Goal: Obtain resource: Download file/media

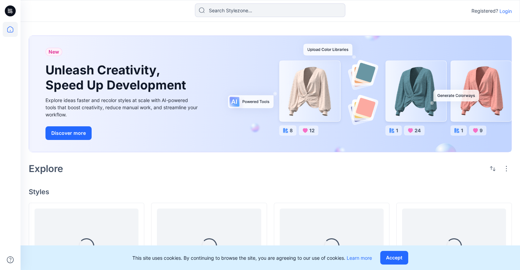
click at [504, 11] on p "Login" at bounding box center [505, 11] width 12 height 7
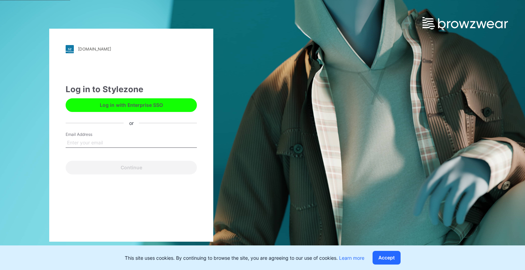
click at [94, 140] on input "Email Address" at bounding box center [131, 143] width 131 height 10
type input "yael.w@browzwear.com"
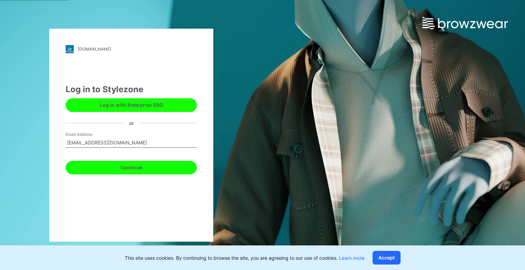
click at [124, 166] on button "Continue" at bounding box center [131, 168] width 131 height 14
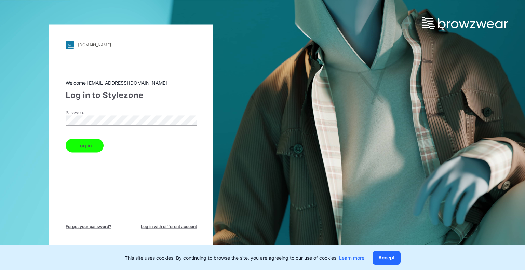
click at [66, 139] on button "Log in" at bounding box center [85, 146] width 38 height 14
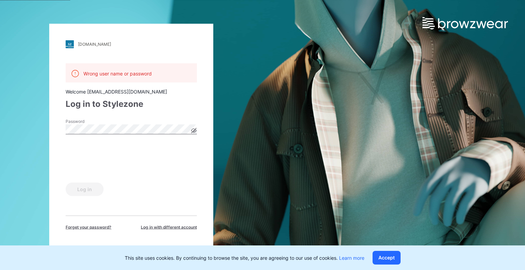
click at [195, 129] on icon at bounding box center [193, 130] width 5 height 5
click at [81, 191] on button "Log in" at bounding box center [85, 189] width 38 height 14
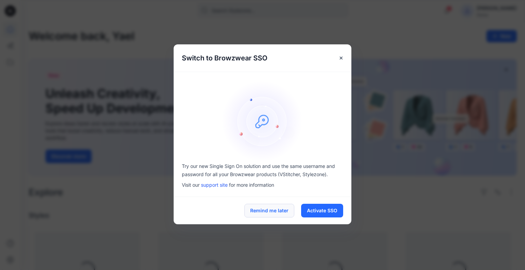
click at [255, 213] on button "Remind me later" at bounding box center [269, 211] width 50 height 14
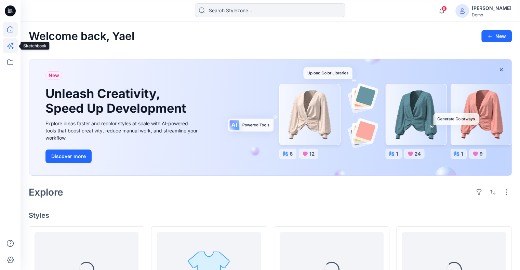
click at [10, 45] on icon at bounding box center [9, 46] width 5 height 5
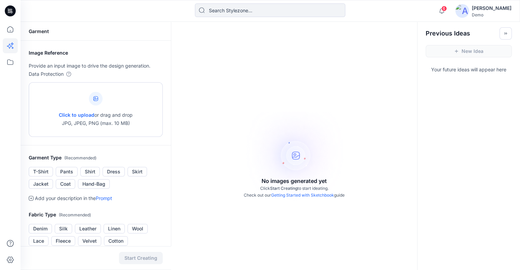
click at [81, 113] on span "Click to upload" at bounding box center [77, 115] width 36 height 6
type input "C:\fakepath\coat.png"
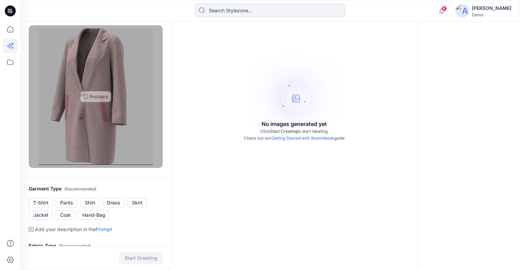
scroll to position [68, 0]
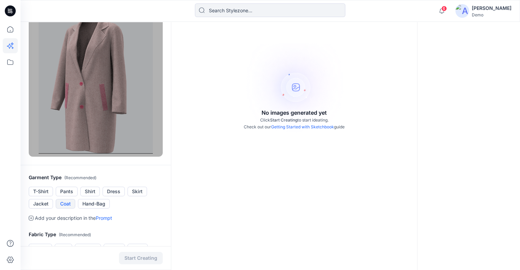
click at [66, 205] on button "Coat" at bounding box center [65, 204] width 19 height 10
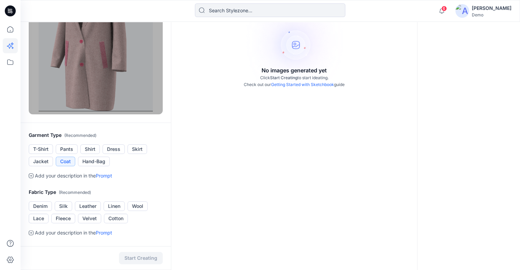
scroll to position [171, 0]
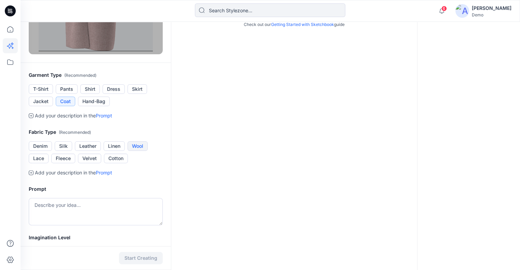
click at [143, 145] on button "Wool" at bounding box center [137, 146] width 20 height 10
click at [113, 213] on textarea at bounding box center [96, 211] width 134 height 27
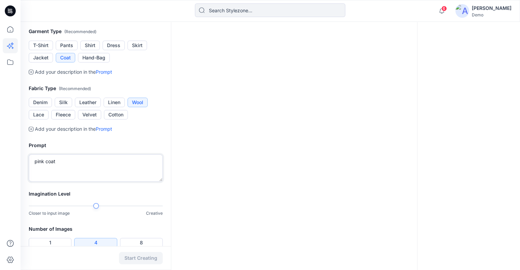
scroll to position [254, 0]
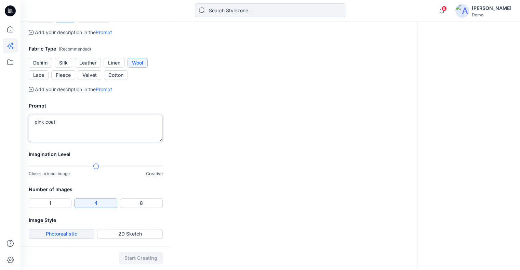
type textarea "pink coat"
click at [74, 235] on button "Photorealistic" at bounding box center [62, 234] width 66 height 10
click at [145, 255] on button "Start Creating" at bounding box center [141, 258] width 44 height 12
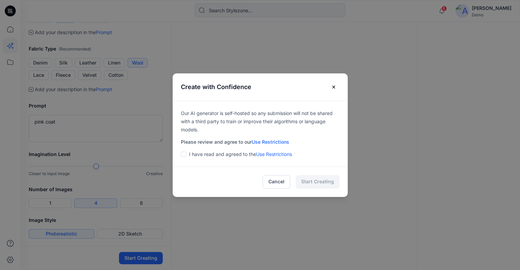
click at [186, 154] on span at bounding box center [183, 154] width 5 height 5
click at [186, 154] on input "checkbox" at bounding box center [182, 153] width 5 height 5
checkbox input "true"
click at [282, 179] on button "Cancel" at bounding box center [276, 182] width 28 height 14
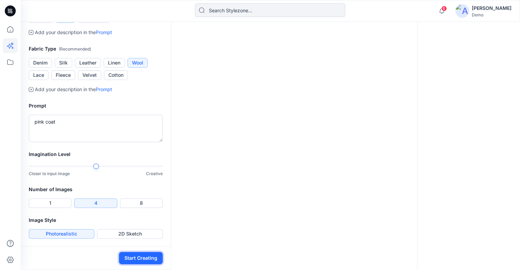
click at [134, 261] on button "Start Creating" at bounding box center [141, 258] width 44 height 12
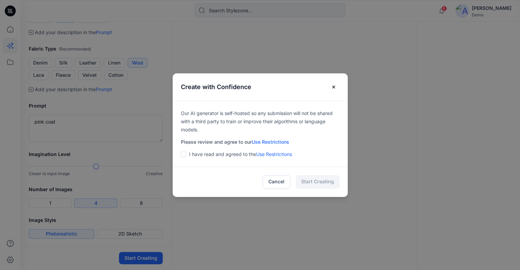
click at [186, 155] on span at bounding box center [183, 154] width 5 height 5
click at [186, 155] on input "checkbox" at bounding box center [182, 153] width 5 height 5
checkbox input "true"
click at [339, 181] on button "Start Creating" at bounding box center [318, 182] width 44 height 14
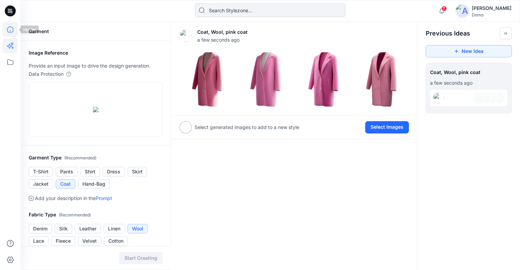
click at [6, 27] on icon at bounding box center [10, 29] width 15 height 15
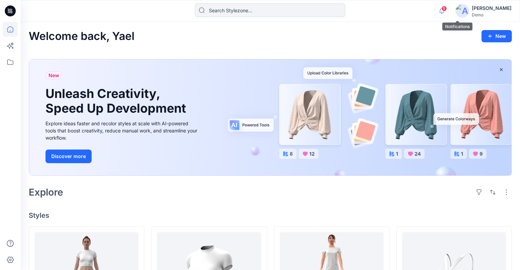
click at [448, 17] on icon "button" at bounding box center [441, 11] width 13 height 14
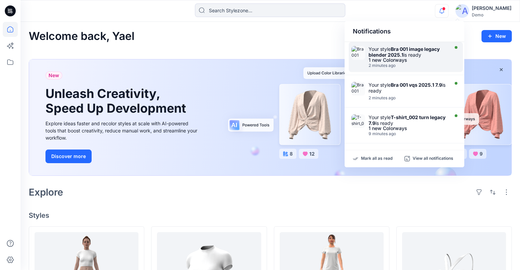
click at [414, 58] on div "1 new Colorways" at bounding box center [407, 60] width 79 height 5
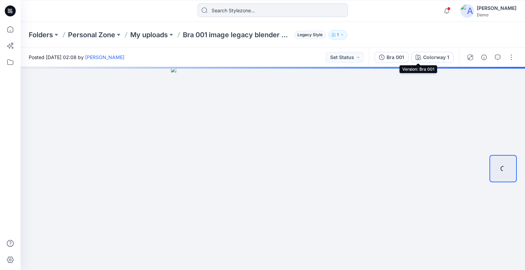
click at [392, 58] on div "Bra 001" at bounding box center [394, 58] width 17 height 8
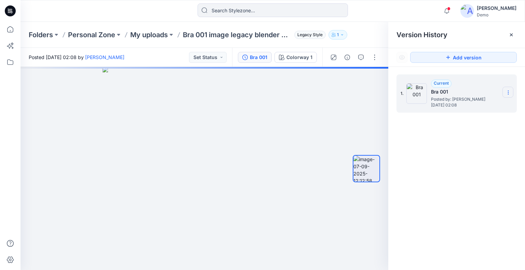
click at [510, 93] on icon at bounding box center [507, 92] width 5 height 5
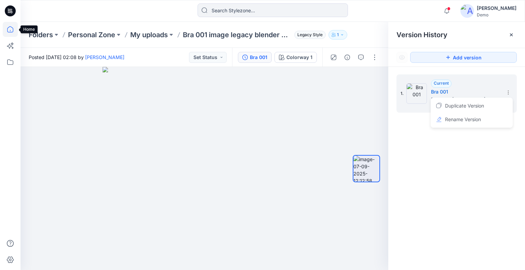
click at [6, 28] on icon at bounding box center [10, 29] width 15 height 15
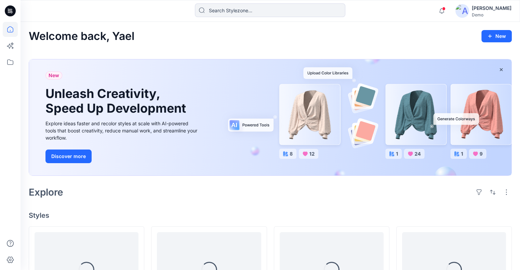
scroll to position [137, 0]
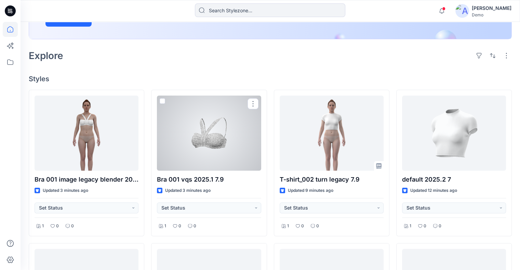
drag, startPoint x: 210, startPoint y: 138, endPoint x: 214, endPoint y: 137, distance: 3.8
click at [210, 138] on div at bounding box center [209, 133] width 104 height 75
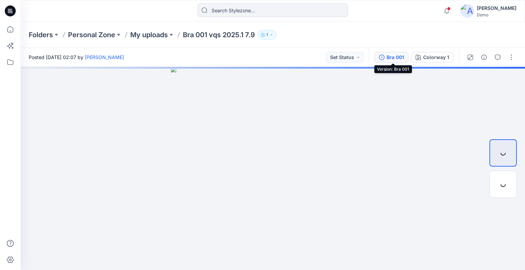
click at [406, 59] on button "Bra 001" at bounding box center [391, 57] width 34 height 11
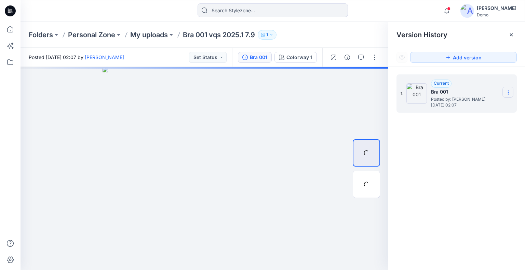
click at [505, 92] on section at bounding box center [507, 92] width 11 height 11
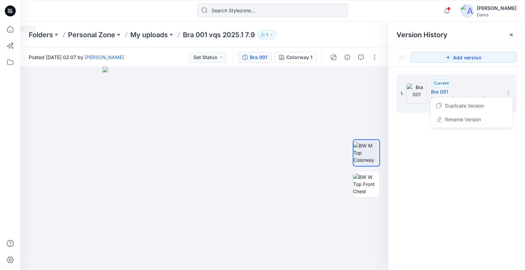
click at [18, 35] on div at bounding box center [10, 135] width 21 height 270
click at [8, 32] on icon at bounding box center [10, 29] width 15 height 15
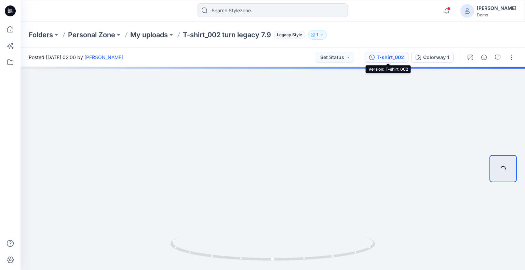
click at [401, 56] on div "T-shirt_002" at bounding box center [390, 58] width 27 height 8
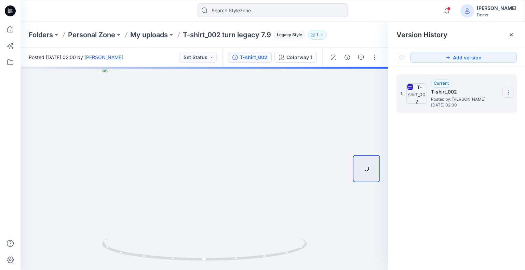
drag, startPoint x: 506, startPoint y: 89, endPoint x: 504, endPoint y: 95, distance: 6.1
click at [506, 89] on section at bounding box center [507, 92] width 11 height 11
click at [487, 107] on span "Download Source BW File" at bounding box center [473, 106] width 57 height 8
drag, startPoint x: 333, startPoint y: 124, endPoint x: 187, endPoint y: 135, distance: 146.6
click at [185, 138] on div at bounding box center [205, 168] width 368 height 203
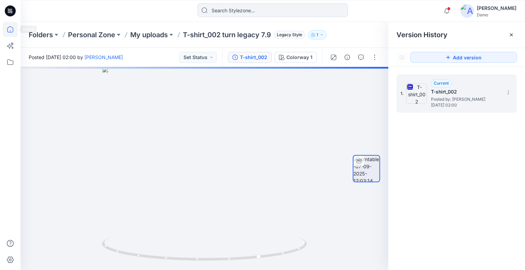
click at [16, 29] on icon at bounding box center [10, 29] width 15 height 15
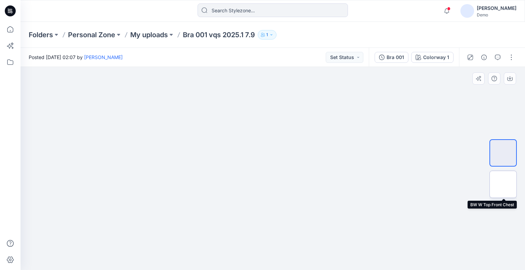
click at [503, 185] on img at bounding box center [503, 185] width 0 height 0
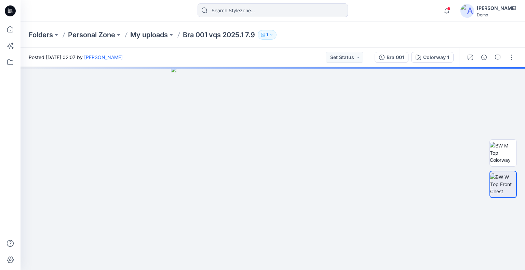
click at [406, 53] on button "Bra 001" at bounding box center [391, 57] width 34 height 11
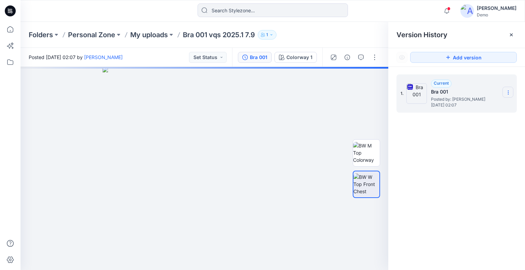
click at [508, 94] on icon at bounding box center [508, 94] width 0 height 0
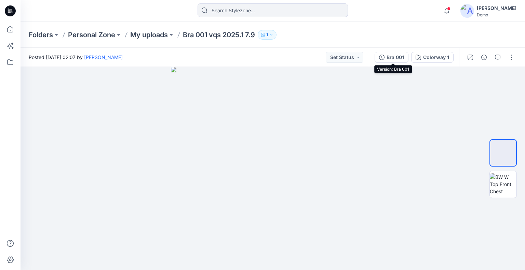
click at [387, 53] on button "Bra 001" at bounding box center [391, 57] width 34 height 11
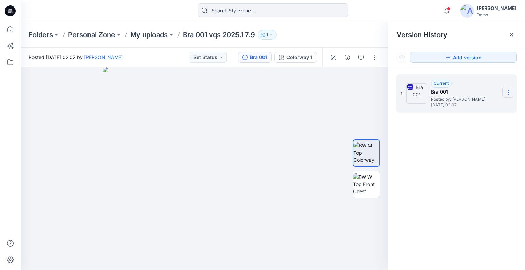
click at [508, 89] on section at bounding box center [507, 92] width 11 height 11
drag, startPoint x: 371, startPoint y: 38, endPoint x: 393, endPoint y: 42, distance: 21.9
click at [371, 38] on div "Folders Personal Zone My uploads Bra 001 vqs 2025.1 7.9 1" at bounding box center [246, 35] width 435 height 10
drag, startPoint x: 510, startPoint y: 92, endPoint x: 503, endPoint y: 97, distance: 8.1
click at [510, 92] on icon at bounding box center [507, 92] width 5 height 5
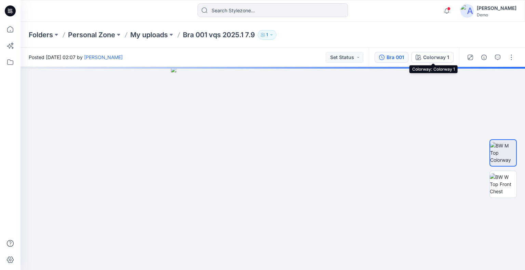
click at [399, 56] on div "Bra 001" at bounding box center [394, 58] width 17 height 8
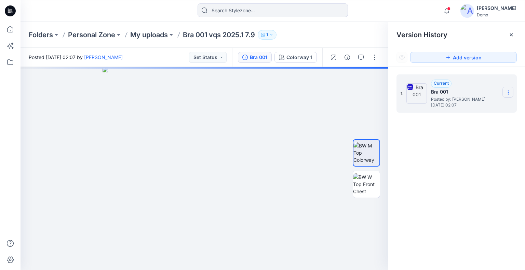
click at [507, 94] on icon at bounding box center [507, 92] width 5 height 5
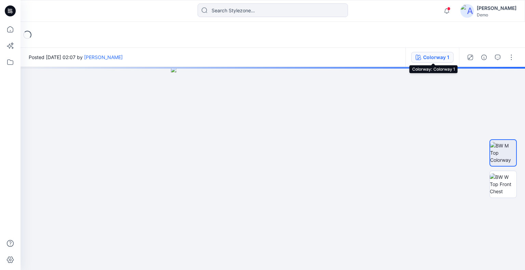
click at [425, 58] on div "Colorway 1" at bounding box center [436, 58] width 26 height 8
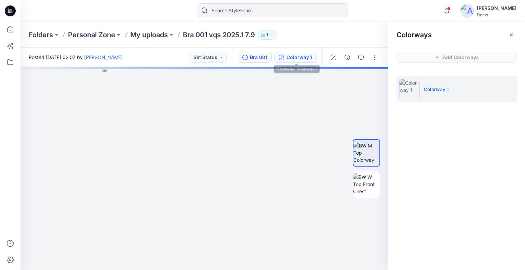
click at [262, 63] on div "Bra 001 Colorway 1" at bounding box center [277, 57] width 90 height 19
click at [267, 60] on div "Bra 001" at bounding box center [258, 58] width 17 height 8
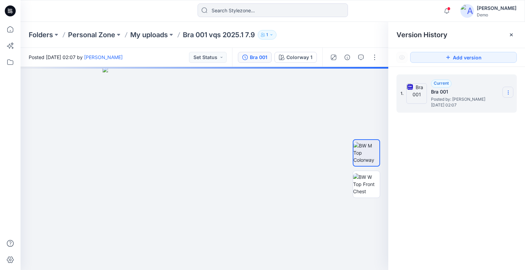
click at [509, 91] on icon at bounding box center [507, 92] width 5 height 5
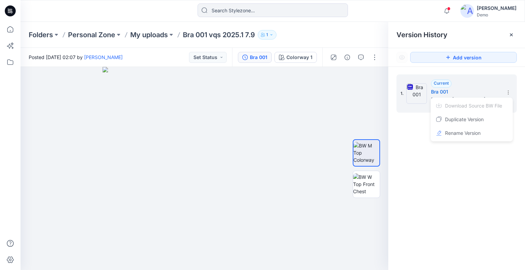
click at [473, 182] on div "1. Current Bra 001 Posted by: Yael Waitz Sunday, September 07, 2025 02:07 Downl…" at bounding box center [456, 173] width 137 height 213
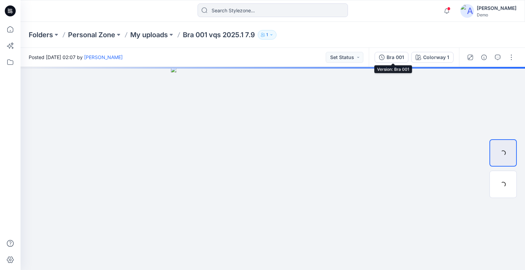
drag, startPoint x: 392, startPoint y: 57, endPoint x: 460, endPoint y: 83, distance: 72.7
click at [392, 57] on div "Bra 001" at bounding box center [394, 58] width 17 height 8
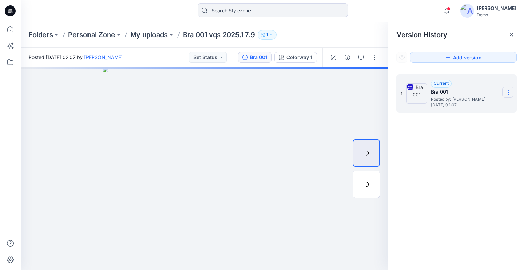
click at [506, 94] on icon at bounding box center [507, 92] width 5 height 5
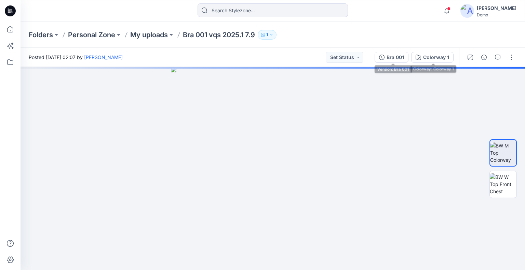
drag, startPoint x: 396, startPoint y: 57, endPoint x: 446, endPoint y: 72, distance: 52.4
click at [396, 56] on div "Bra 001" at bounding box center [394, 58] width 17 height 8
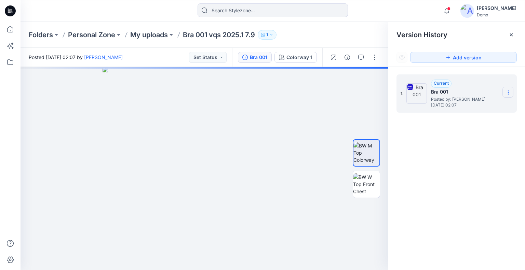
click at [511, 94] on section at bounding box center [507, 92] width 11 height 11
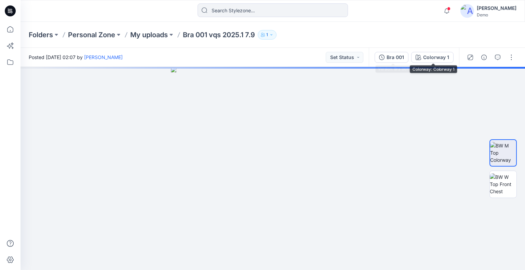
drag, startPoint x: 398, startPoint y: 57, endPoint x: 436, endPoint y: 65, distance: 39.5
click at [398, 56] on div "Bra 001" at bounding box center [394, 58] width 17 height 8
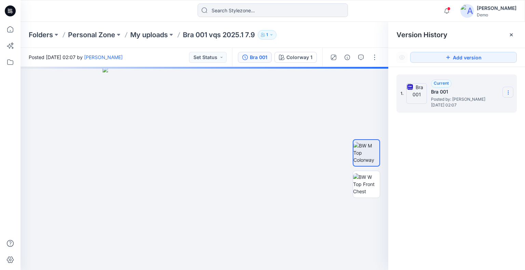
click at [508, 91] on icon at bounding box center [507, 92] width 5 height 5
click at [493, 107] on span "Download Source BW File" at bounding box center [473, 106] width 57 height 8
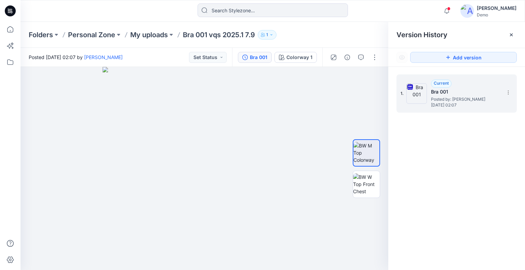
click at [362, 31] on div "Folders Personal Zone My uploads Bra 001 vqs 2025.1 7.9 1" at bounding box center [246, 35] width 435 height 10
click at [350, 36] on div "Folders Personal Zone My uploads Bra 001 vqs 2025.1 7.9 1" at bounding box center [246, 35] width 435 height 10
click at [453, 10] on icon "button" at bounding box center [446, 11] width 13 height 14
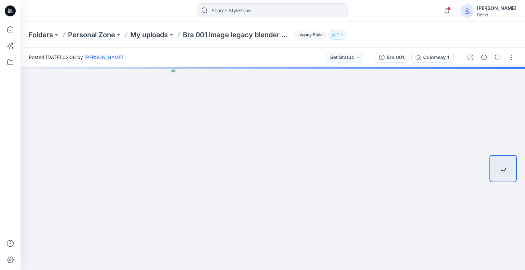
click at [358, 37] on div "Folders Personal Zone My uploads Bra 001 image legacy blender 2025.1 Legacy Sty…" at bounding box center [246, 35] width 435 height 10
click at [398, 59] on div "Bra 001" at bounding box center [394, 58] width 17 height 8
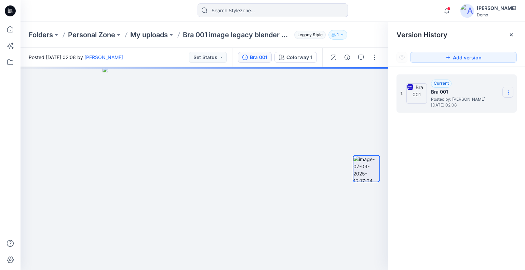
click at [506, 96] on section at bounding box center [507, 92] width 11 height 11
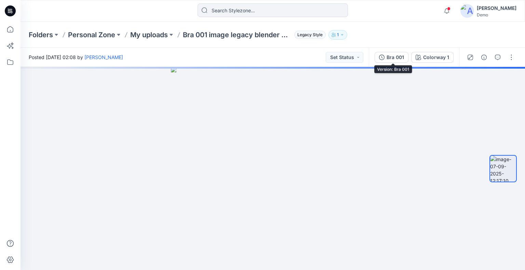
click at [407, 52] on button "Bra 001" at bounding box center [391, 57] width 34 height 11
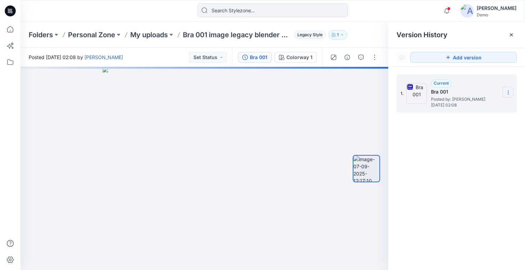
click at [509, 88] on section at bounding box center [507, 92] width 11 height 11
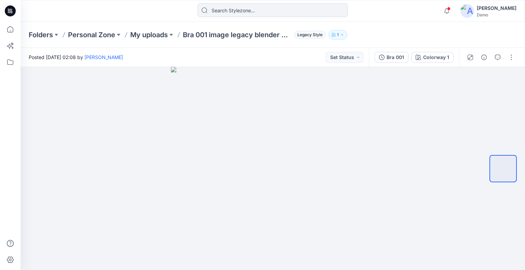
click at [394, 64] on div "Bra 001 Colorway 1" at bounding box center [414, 57] width 90 height 19
click at [394, 63] on button "Bra 001" at bounding box center [391, 57] width 34 height 11
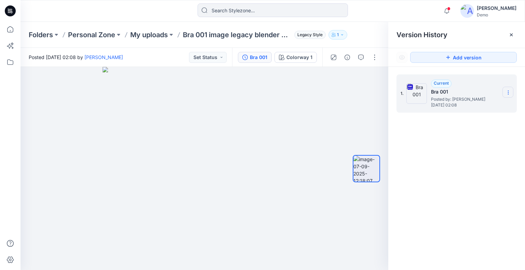
click at [513, 93] on section at bounding box center [507, 92] width 11 height 11
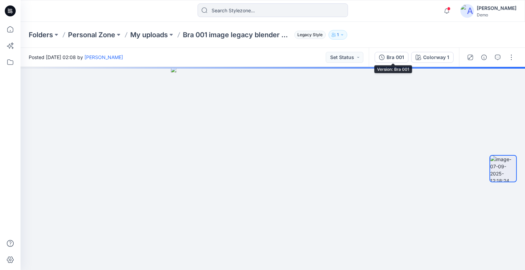
click at [400, 57] on div "Bra 001" at bounding box center [394, 58] width 17 height 8
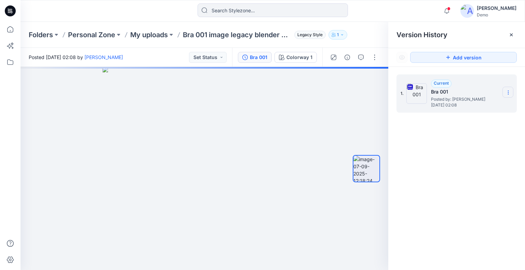
click at [505, 92] on section at bounding box center [507, 92] width 11 height 11
drag, startPoint x: 489, startPoint y: 109, endPoint x: 462, endPoint y: 106, distance: 27.8
click at [489, 108] on span "Download Source BW File" at bounding box center [473, 106] width 57 height 8
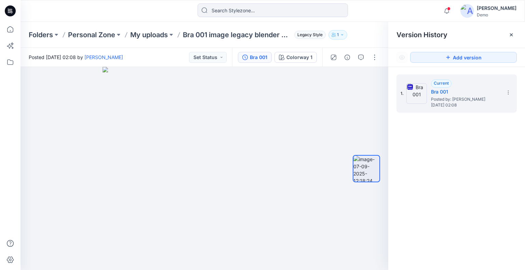
click at [364, 27] on div "Folders Personal Zone My uploads Bra 001 image legacy blender 2025.1 Legacy Sty…" at bounding box center [273, 35] width 504 height 26
click at [7, 28] on icon at bounding box center [10, 29] width 15 height 15
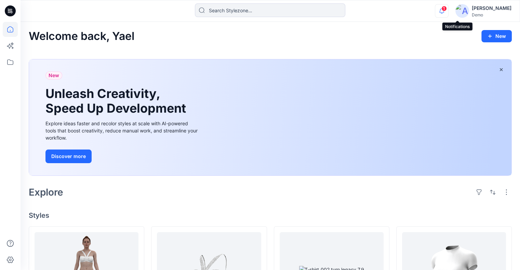
click at [448, 13] on icon "button" at bounding box center [441, 11] width 13 height 14
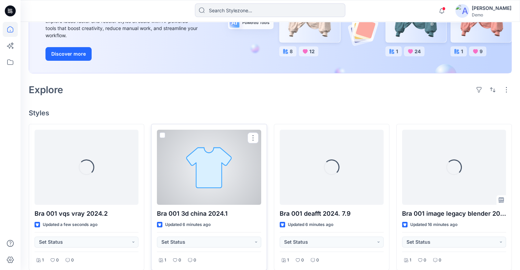
scroll to position [171, 0]
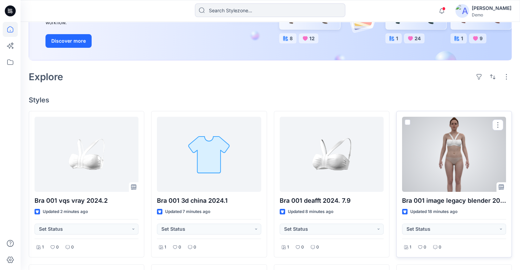
scroll to position [137, 0]
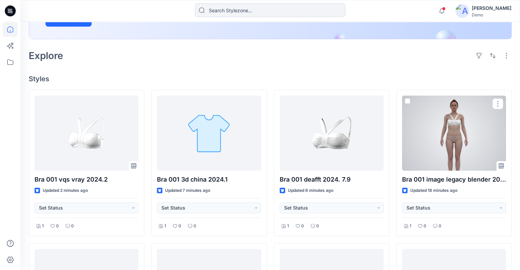
click at [461, 154] on div at bounding box center [454, 133] width 104 height 75
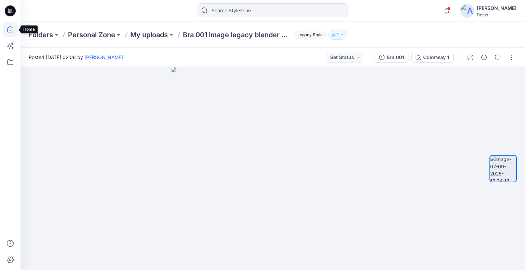
click at [12, 29] on icon at bounding box center [10, 29] width 15 height 15
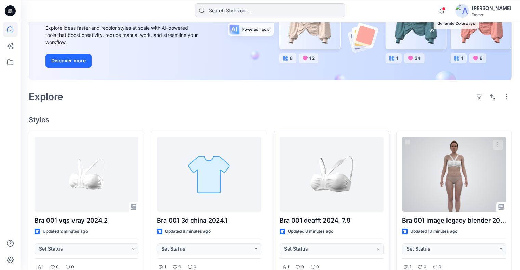
scroll to position [137, 0]
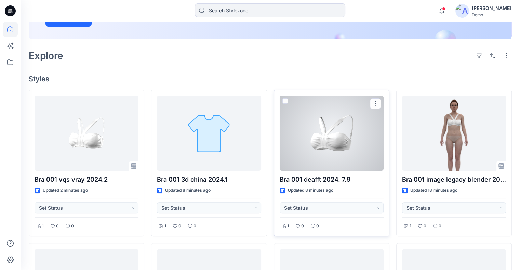
click at [344, 150] on div at bounding box center [331, 133] width 104 height 75
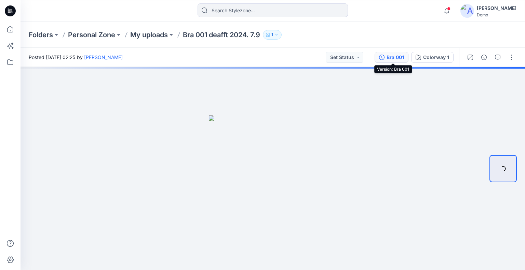
click at [393, 57] on div "Bra 001" at bounding box center [394, 58] width 17 height 8
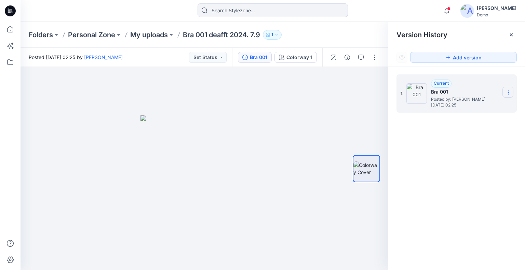
click at [505, 93] on icon at bounding box center [507, 92] width 5 height 5
click at [9, 32] on icon at bounding box center [10, 29] width 15 height 15
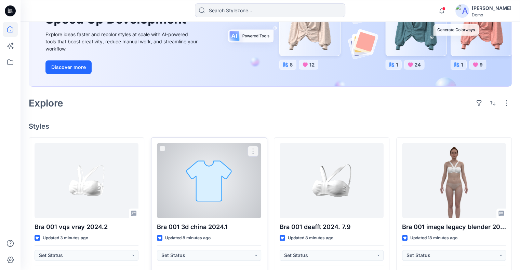
scroll to position [137, 0]
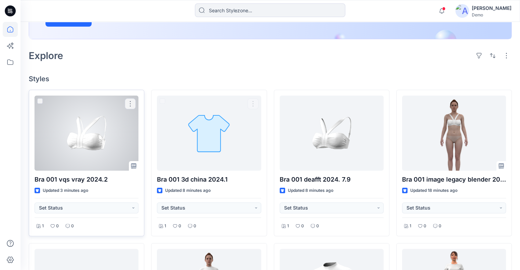
click at [120, 151] on div at bounding box center [87, 133] width 104 height 75
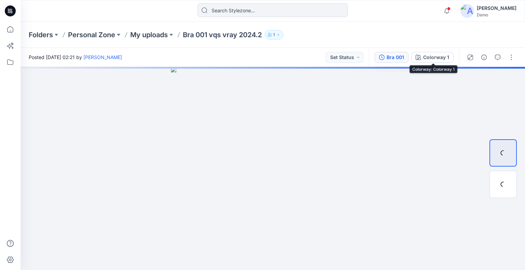
click at [395, 56] on div "Bra 001" at bounding box center [394, 58] width 17 height 8
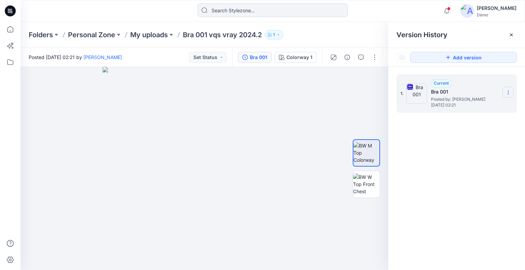
click at [507, 91] on icon at bounding box center [507, 92] width 5 height 5
click at [493, 106] on span "Download Source BW File" at bounding box center [473, 106] width 57 height 8
click at [367, 180] on img at bounding box center [366, 185] width 27 height 22
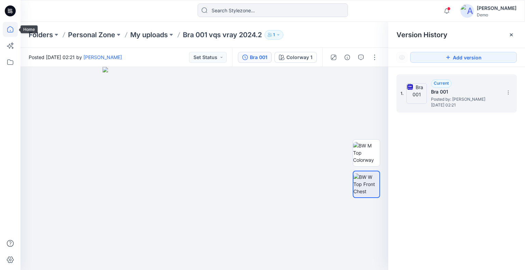
click at [6, 33] on icon at bounding box center [10, 29] width 15 height 15
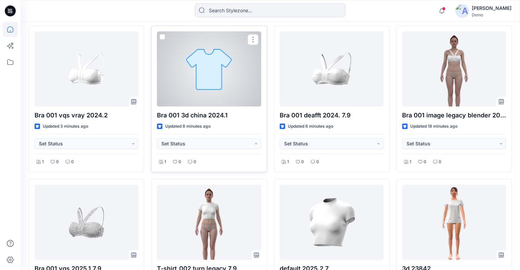
scroll to position [205, 0]
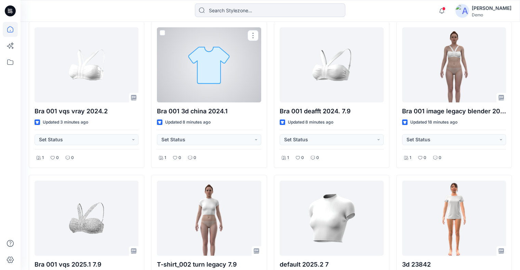
drag, startPoint x: 211, startPoint y: 90, endPoint x: 216, endPoint y: 90, distance: 5.1
click at [211, 90] on div at bounding box center [209, 64] width 104 height 75
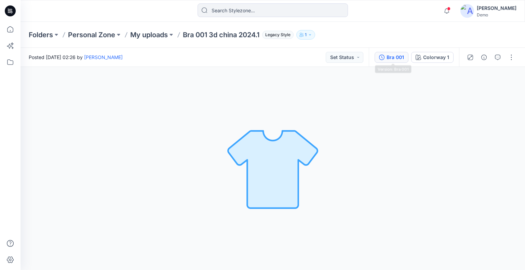
click at [402, 58] on div "Bra 001" at bounding box center [394, 58] width 17 height 8
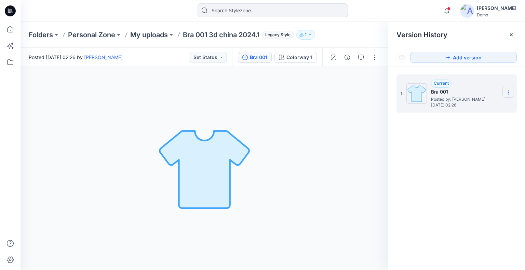
click at [506, 95] on icon at bounding box center [507, 92] width 5 height 5
click at [12, 28] on icon at bounding box center [10, 29] width 15 height 15
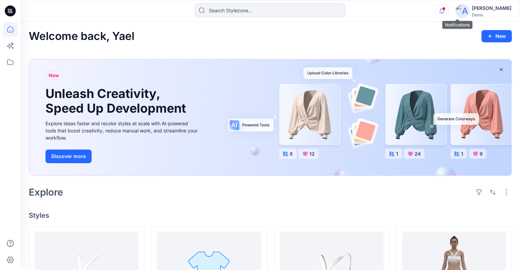
click at [448, 9] on icon "button" at bounding box center [441, 11] width 13 height 14
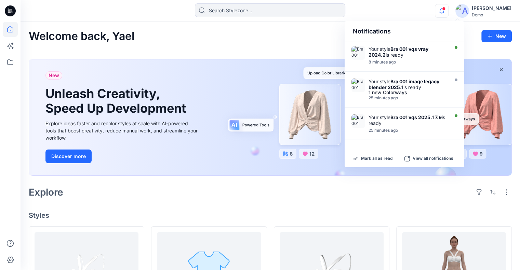
click at [302, 39] on div "Welcome back, Yael New" at bounding box center [270, 36] width 483 height 13
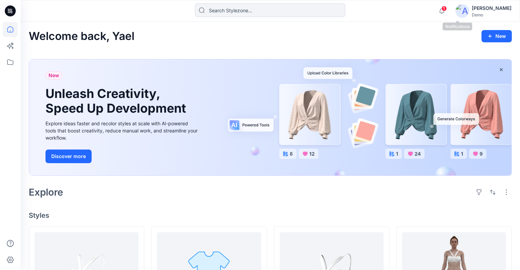
click at [447, 9] on span "1" at bounding box center [443, 8] width 5 height 5
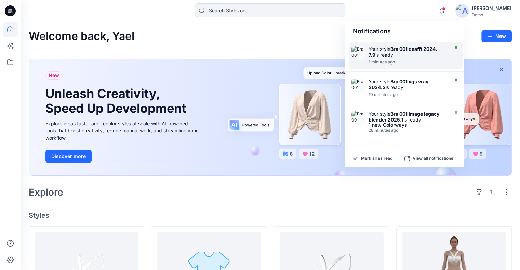
click at [423, 53] on div "Your style Bra 001 deafft 2024. 7.9 is ready" at bounding box center [407, 52] width 79 height 12
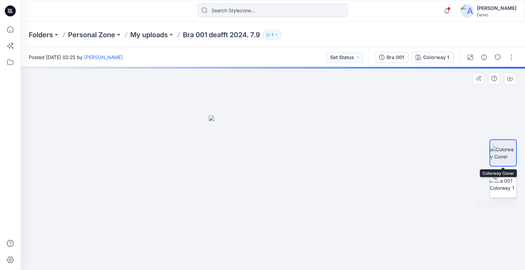
click at [500, 177] on div at bounding box center [495, 176] width 11 height 11
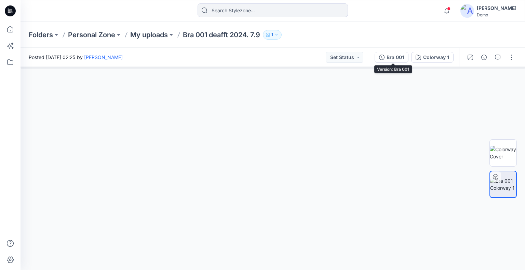
drag, startPoint x: 405, startPoint y: 58, endPoint x: 492, endPoint y: 101, distance: 97.2
click at [404, 57] on div "Bra 001" at bounding box center [394, 58] width 17 height 8
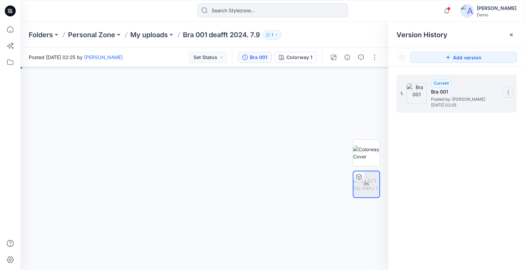
click at [505, 91] on icon at bounding box center [507, 92] width 5 height 5
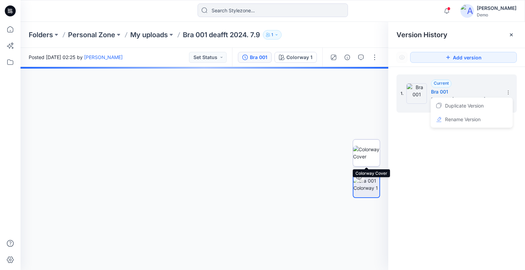
drag, startPoint x: 372, startPoint y: 153, endPoint x: 359, endPoint y: 162, distance: 15.5
click at [372, 153] on img at bounding box center [366, 153] width 27 height 14
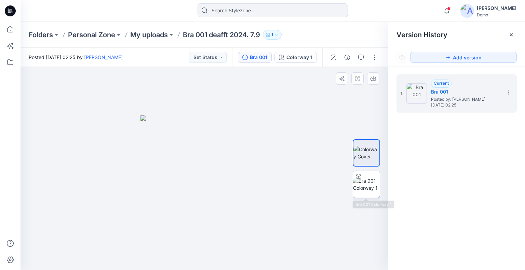
drag, startPoint x: 358, startPoint y: 199, endPoint x: 369, endPoint y: 191, distance: 13.7
click at [359, 199] on div at bounding box center [366, 169] width 27 height 120
click at [355, 192] on img at bounding box center [366, 184] width 27 height 14
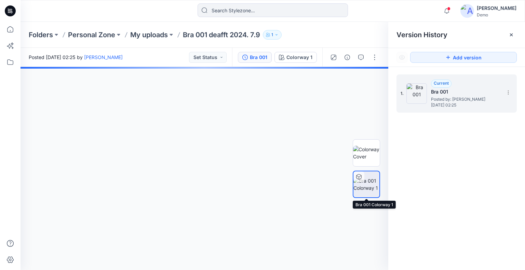
click at [502, 90] on div "1. Current Bra 001 Posted by: Yael Waitz Sunday, September 07, 2025 02:25" at bounding box center [451, 93] width 103 height 33
click at [510, 91] on icon at bounding box center [507, 92] width 5 height 5
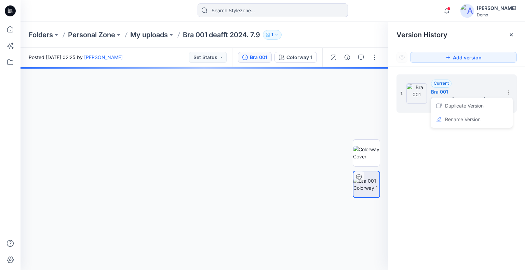
click at [465, 180] on div "1. Current Bra 001 Posted by: Yael Waitz Sunday, September 07, 2025 02:25 Dupli…" at bounding box center [456, 173] width 137 height 213
click at [510, 95] on icon at bounding box center [507, 92] width 5 height 5
click at [9, 35] on icon at bounding box center [10, 29] width 15 height 15
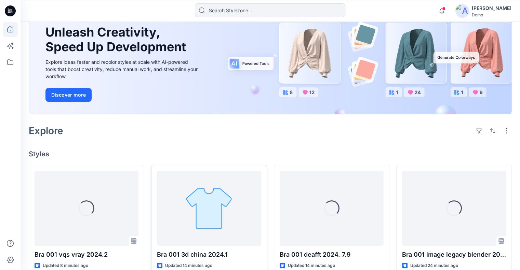
scroll to position [103, 0]
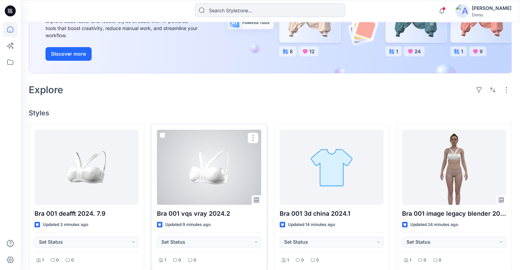
click at [215, 179] on div at bounding box center [209, 167] width 104 height 75
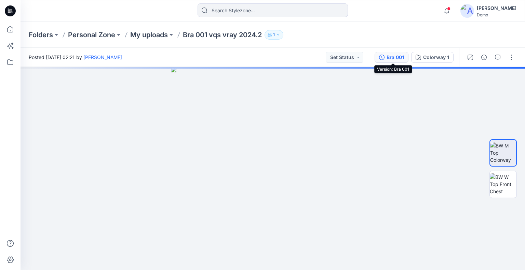
click at [387, 57] on button "Bra 001" at bounding box center [391, 57] width 34 height 11
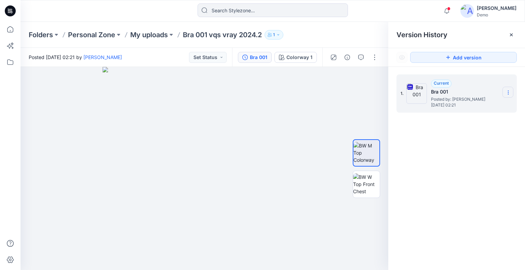
click at [508, 94] on icon at bounding box center [508, 94] width 0 height 0
click at [490, 106] on span "Download Source BW File" at bounding box center [473, 106] width 57 height 8
click at [9, 31] on icon at bounding box center [10, 29] width 15 height 15
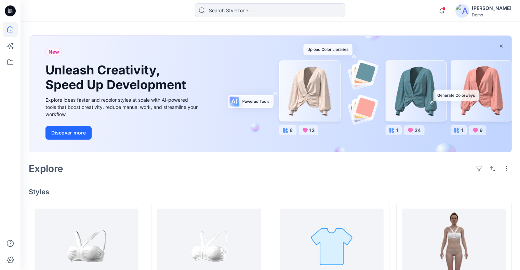
scroll to position [103, 0]
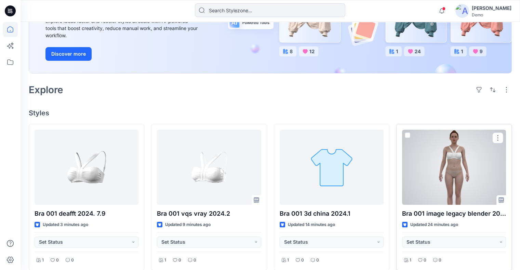
click at [460, 152] on div at bounding box center [454, 167] width 104 height 75
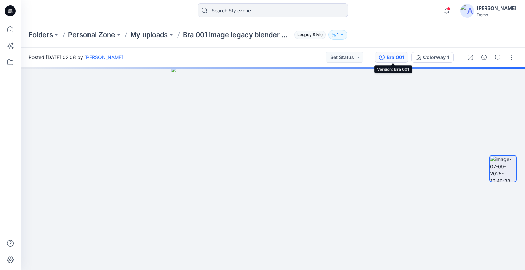
click at [398, 57] on div "Bra 001" at bounding box center [394, 58] width 17 height 8
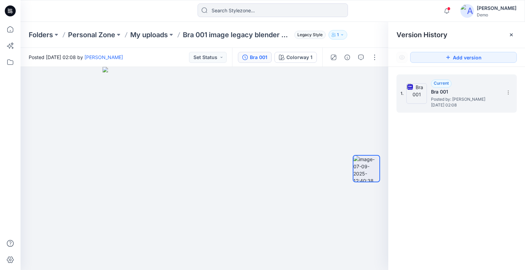
click at [514, 94] on div "1. Current Bra 001 Posted by: Yael Waitz Sunday, September 07, 2025 02:08" at bounding box center [456, 93] width 120 height 38
click at [506, 91] on icon at bounding box center [507, 92] width 5 height 5
click at [495, 104] on span "Download Source BW File" at bounding box center [473, 106] width 57 height 8
click at [6, 29] on icon at bounding box center [10, 29] width 15 height 15
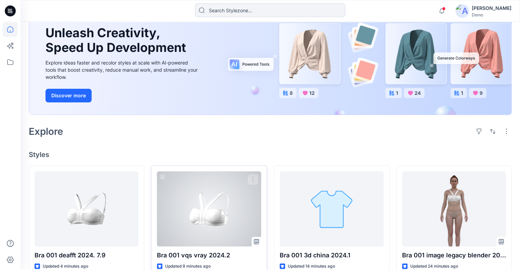
scroll to position [137, 0]
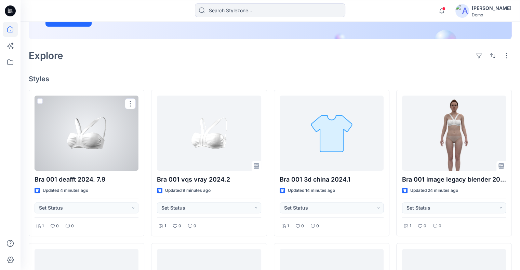
drag, startPoint x: 103, startPoint y: 151, endPoint x: 156, endPoint y: 144, distance: 54.1
click at [103, 150] on div at bounding box center [87, 133] width 104 height 75
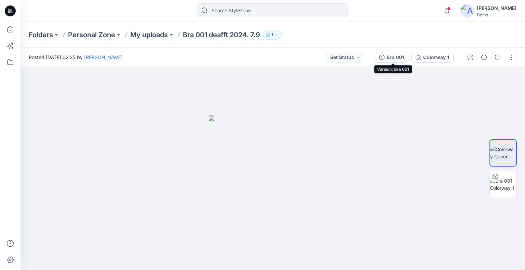
drag, startPoint x: 403, startPoint y: 59, endPoint x: 417, endPoint y: 67, distance: 16.1
click at [400, 58] on div "Bra 001" at bounding box center [394, 58] width 17 height 8
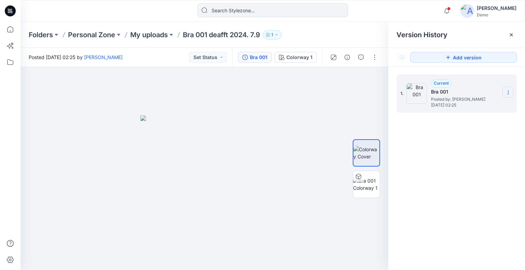
click at [506, 93] on icon at bounding box center [507, 92] width 5 height 5
click at [470, 203] on div "1. Current Bra 001 Posted by: Yael Waitz Sunday, September 07, 2025 02:25 Dupli…" at bounding box center [456, 173] width 137 height 213
click at [508, 94] on icon at bounding box center [507, 92] width 5 height 5
drag, startPoint x: 7, startPoint y: 34, endPoint x: 239, endPoint y: 5, distance: 233.8
click at [7, 33] on icon at bounding box center [10, 29] width 15 height 15
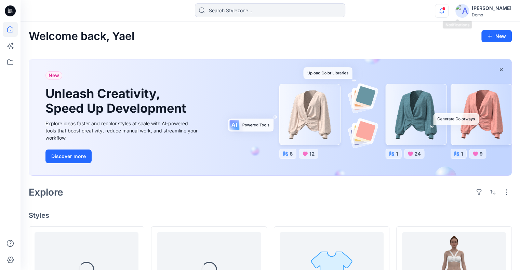
click at [448, 15] on icon "button" at bounding box center [441, 11] width 13 height 14
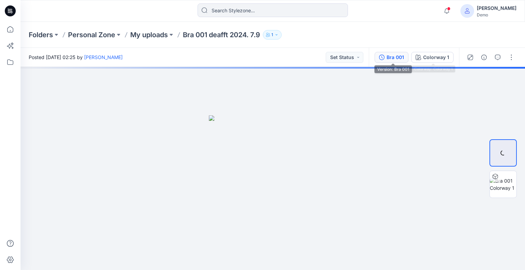
click at [398, 58] on div "Bra 001" at bounding box center [394, 58] width 17 height 8
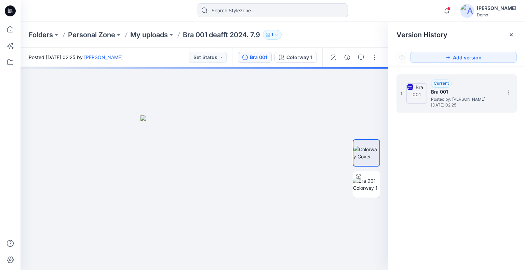
click at [514, 88] on div "1. Current Bra 001 Posted by: Yael Waitz Sunday, September 07, 2025 02:25" at bounding box center [456, 93] width 120 height 38
drag, startPoint x: 507, startPoint y: 93, endPoint x: 501, endPoint y: 97, distance: 6.9
click at [507, 93] on icon at bounding box center [507, 92] width 5 height 5
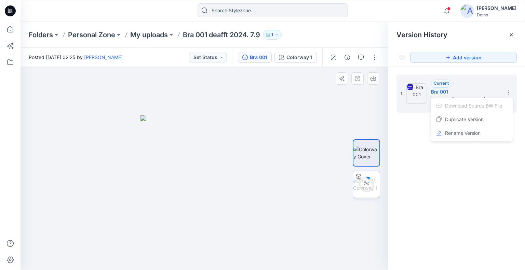
click at [364, 188] on circle at bounding box center [366, 184] width 14 height 14
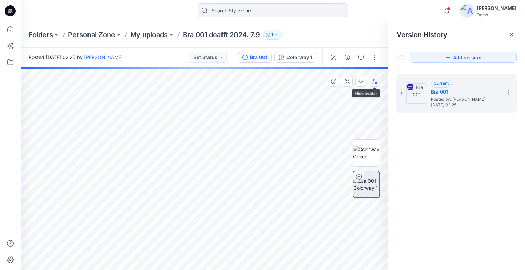
click at [373, 80] on icon "button" at bounding box center [374, 81] width 4 height 5
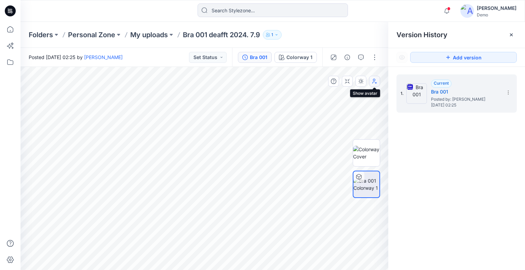
click at [374, 80] on icon "button" at bounding box center [374, 81] width 5 height 5
click at [506, 92] on icon at bounding box center [507, 92] width 5 height 5
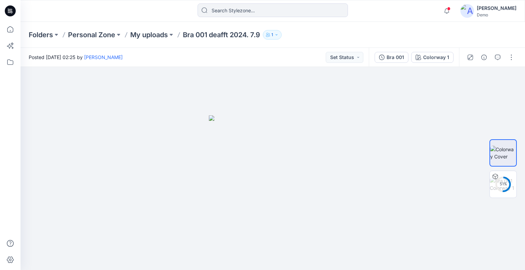
click at [423, 33] on div "Folders Personal Zone My uploads Bra 001 deafft 2024. 7.9 1" at bounding box center [246, 35] width 435 height 10
click at [396, 57] on div "Bra 001" at bounding box center [394, 58] width 17 height 8
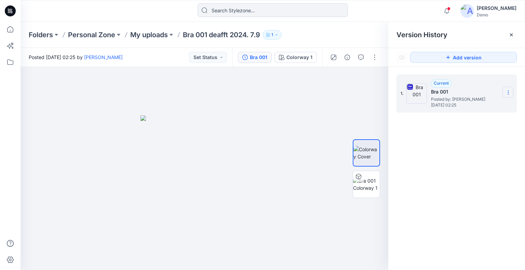
click at [510, 93] on icon at bounding box center [507, 92] width 5 height 5
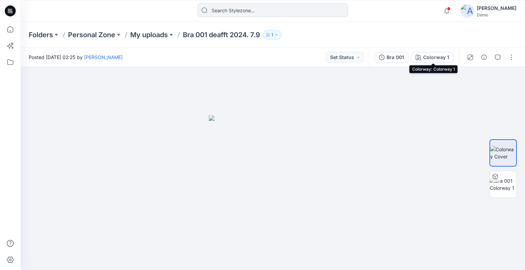
click at [400, 54] on div "Bra 001" at bounding box center [394, 58] width 17 height 8
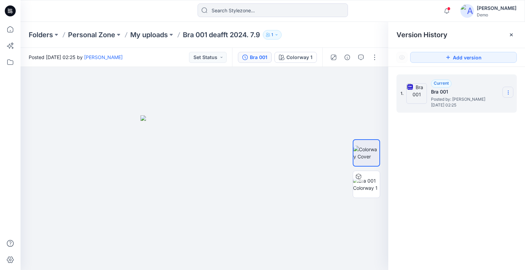
click at [506, 91] on icon at bounding box center [507, 92] width 5 height 5
click at [480, 167] on div "1. Current Bra 001 Posted by: [PERSON_NAME] [DATE] 02:25" at bounding box center [456, 173] width 137 height 213
click at [507, 93] on icon at bounding box center [507, 92] width 5 height 5
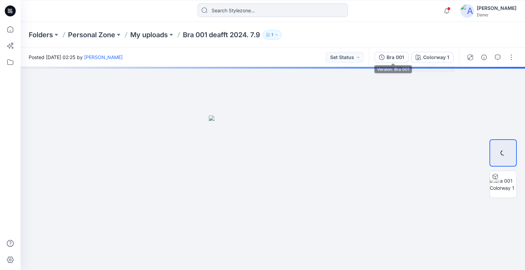
click at [397, 57] on div "Bra 001" at bounding box center [394, 58] width 17 height 8
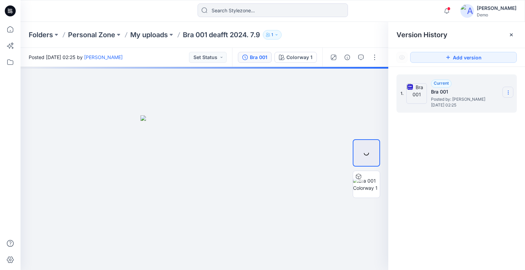
click at [508, 93] on icon at bounding box center [507, 92] width 5 height 5
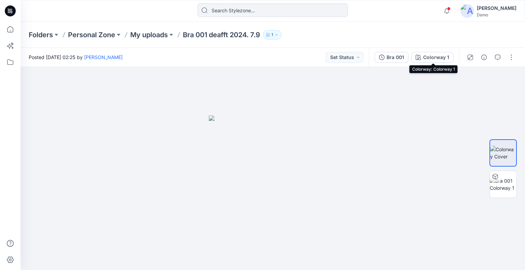
click at [400, 57] on div "Bra 001" at bounding box center [394, 58] width 17 height 8
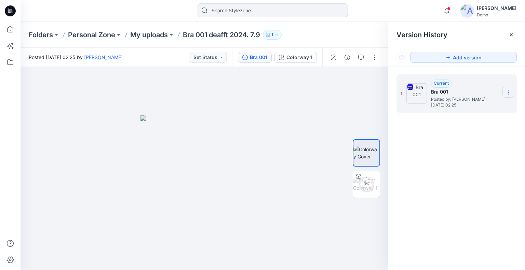
click at [505, 90] on icon at bounding box center [507, 92] width 5 height 5
click at [453, 170] on div "1. Current Bra 001 Posted by: Yael Waitz Sunday, September 07, 2025 02:25 Downl…" at bounding box center [456, 173] width 137 height 213
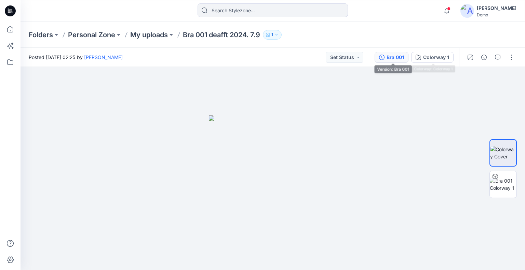
click at [406, 58] on button "Bra 001" at bounding box center [391, 57] width 34 height 11
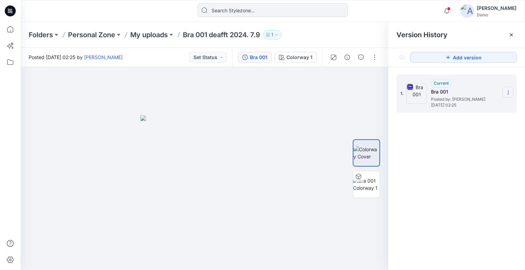
click at [506, 95] on section at bounding box center [507, 92] width 11 height 11
click at [477, 180] on div "1. Current Bra 001 Posted by: Yael Waitz Sunday, September 07, 2025 02:25 Downl…" at bounding box center [456, 173] width 137 height 213
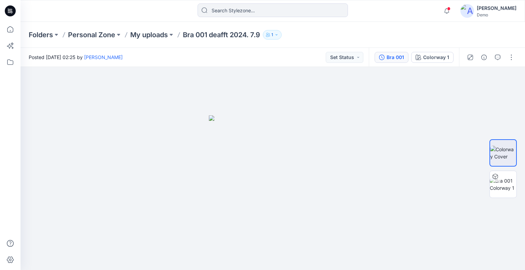
drag, startPoint x: 399, startPoint y: 56, endPoint x: 403, endPoint y: 57, distance: 3.6
click at [399, 56] on div "Bra 001" at bounding box center [394, 58] width 17 height 8
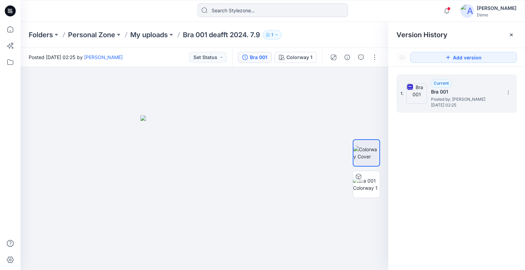
click at [515, 95] on div "1. Current Bra 001 Posted by: [PERSON_NAME] [DATE] 02:25" at bounding box center [456, 93] width 120 height 38
click at [508, 93] on icon at bounding box center [508, 93] width 0 height 0
click at [481, 106] on span "Download Source BW File" at bounding box center [473, 106] width 57 height 8
drag, startPoint x: 373, startPoint y: 32, endPoint x: 385, endPoint y: 26, distance: 13.9
click at [373, 32] on div "Folders Personal Zone My uploads Bra 001 deafft 2024. 7.9 1" at bounding box center [246, 35] width 435 height 10
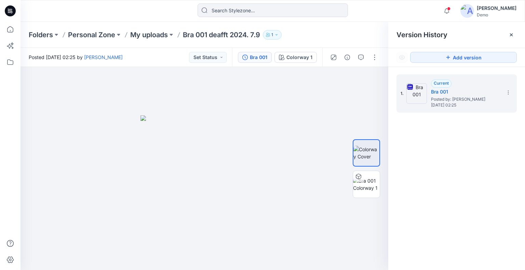
click at [370, 32] on div "Folders Personal Zone My uploads Bra 001 deafft 2024. 7.9 1" at bounding box center [246, 35] width 435 height 10
drag, startPoint x: 7, startPoint y: 26, endPoint x: 13, endPoint y: 30, distance: 6.9
click at [7, 26] on icon at bounding box center [10, 29] width 15 height 15
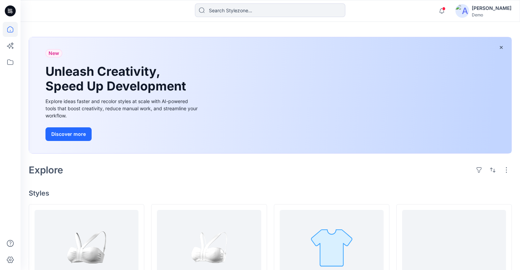
scroll to position [34, 0]
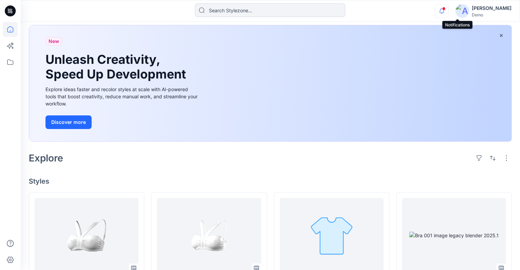
click at [448, 12] on icon "button" at bounding box center [441, 11] width 13 height 14
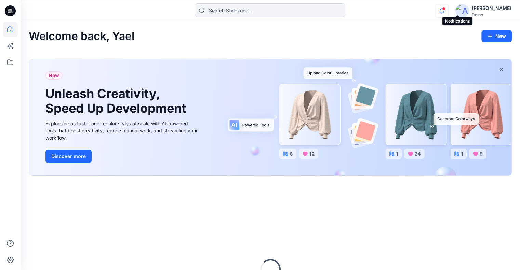
click at [448, 13] on icon "button" at bounding box center [441, 11] width 13 height 14
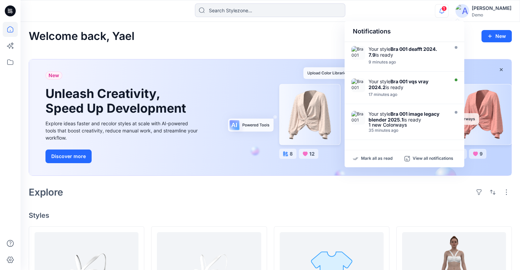
click at [309, 41] on div "Welcome back, Yael New" at bounding box center [270, 36] width 483 height 13
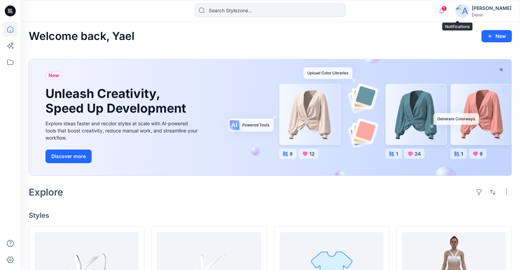
click at [448, 11] on icon "button" at bounding box center [441, 11] width 13 height 14
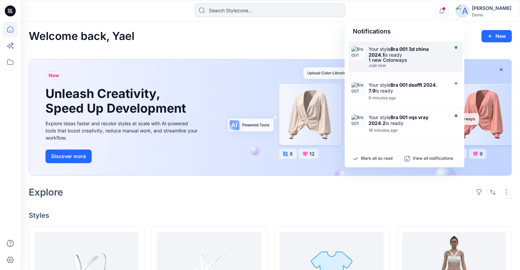
click at [423, 61] on div "1 new Colorways" at bounding box center [407, 60] width 79 height 5
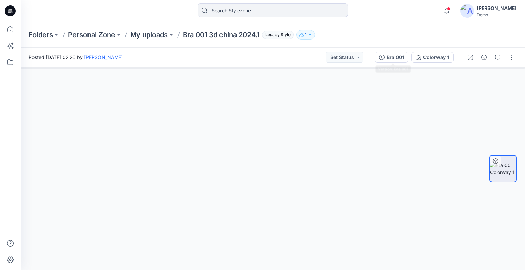
click at [396, 55] on div "Bra 001" at bounding box center [394, 58] width 17 height 8
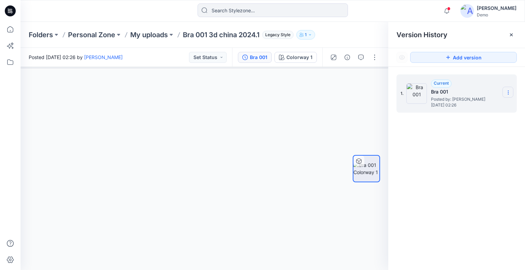
click at [504, 88] on section at bounding box center [507, 92] width 11 height 11
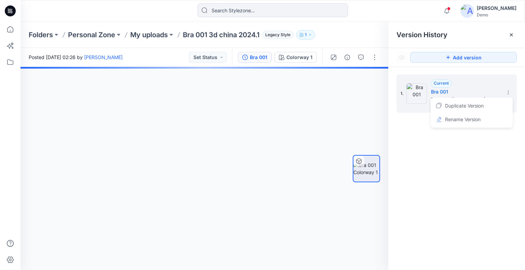
click at [445, 154] on div "1. Current Bra 001 Posted by: Yael Waitz Sunday, September 07, 2025 02:26 Dupli…" at bounding box center [456, 173] width 137 height 213
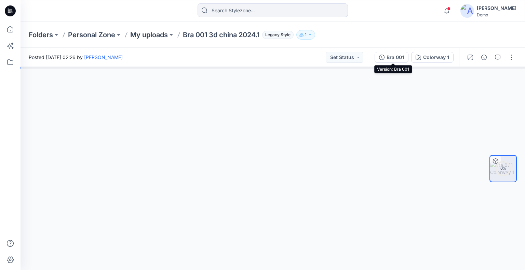
click at [395, 58] on div "Bra 001" at bounding box center [394, 58] width 17 height 8
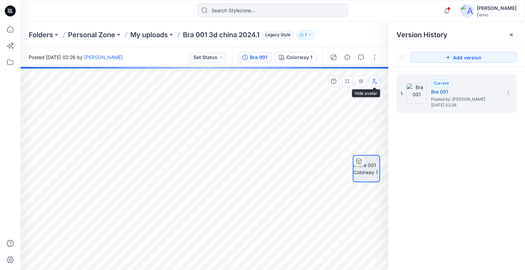
click at [373, 81] on icon "button" at bounding box center [374, 81] width 5 height 5
click at [505, 94] on section at bounding box center [507, 92] width 11 height 11
click at [498, 168] on div "1. Current Bra 001 Posted by: [PERSON_NAME] [DATE] 02:26 Duplicate Version Rena…" at bounding box center [456, 173] width 137 height 213
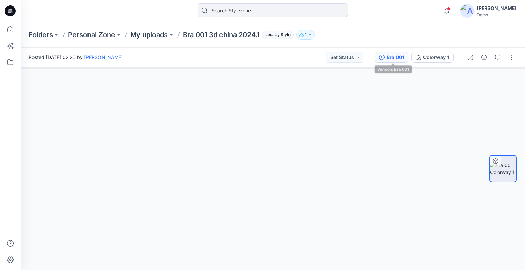
click at [405, 56] on button "Bra 001" at bounding box center [391, 57] width 34 height 11
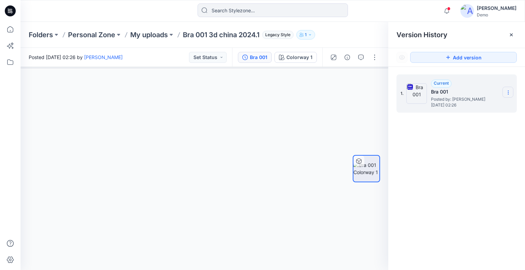
click at [507, 90] on icon at bounding box center [507, 92] width 5 height 5
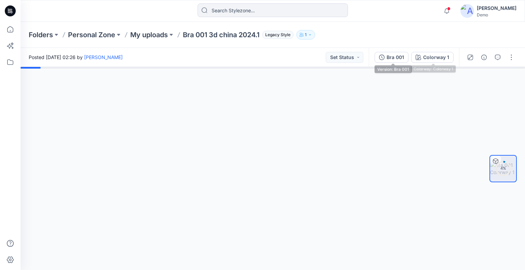
drag, startPoint x: 398, startPoint y: 60, endPoint x: 403, endPoint y: 61, distance: 5.2
click at [398, 60] on div "Bra 001" at bounding box center [394, 58] width 17 height 8
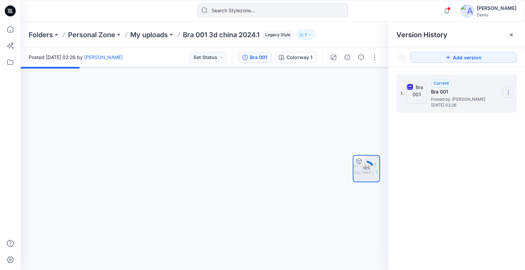
click at [509, 93] on icon at bounding box center [507, 92] width 5 height 5
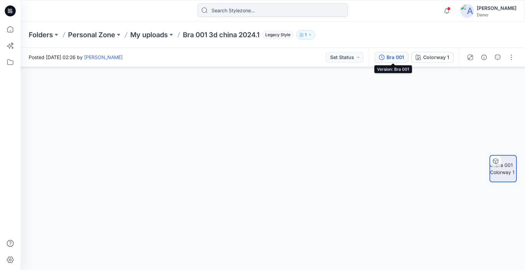
click at [392, 58] on div "Bra 001" at bounding box center [394, 58] width 17 height 8
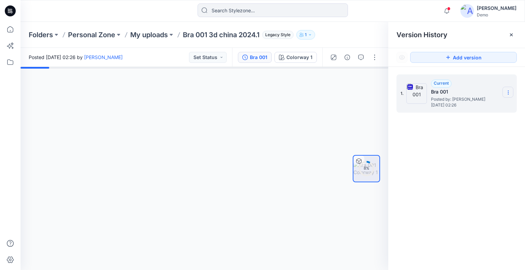
click at [512, 92] on section at bounding box center [507, 92] width 11 height 11
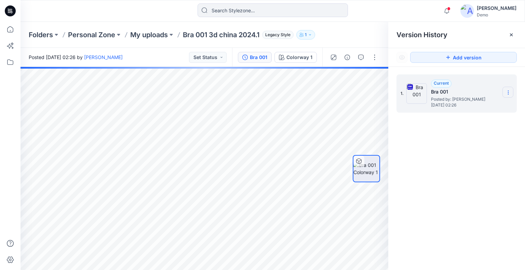
click at [510, 94] on icon at bounding box center [507, 92] width 5 height 5
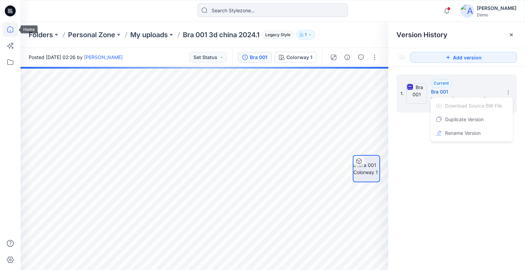
drag, startPoint x: 11, startPoint y: 26, endPoint x: 16, endPoint y: 28, distance: 4.9
click at [11, 26] on icon at bounding box center [10, 29] width 15 height 15
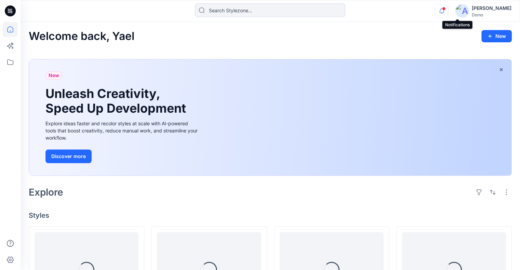
click at [448, 13] on icon "button" at bounding box center [441, 11] width 13 height 14
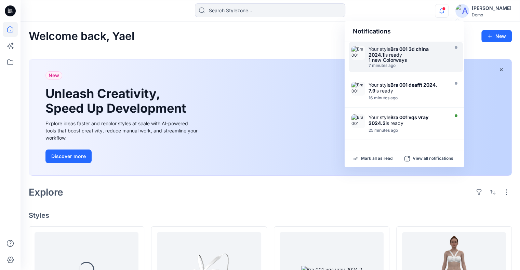
click at [402, 50] on strong "Bra 001 3d china 2024.1" at bounding box center [398, 52] width 60 height 12
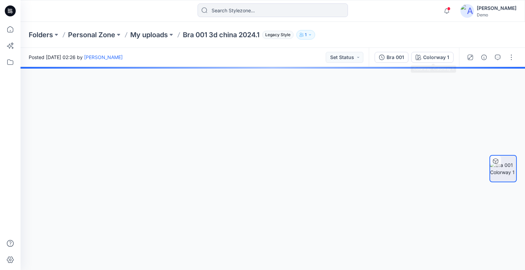
click at [393, 56] on div "Bra 001" at bounding box center [394, 58] width 17 height 8
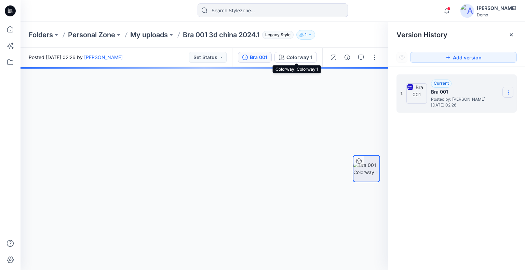
click at [506, 91] on icon at bounding box center [507, 92] width 5 height 5
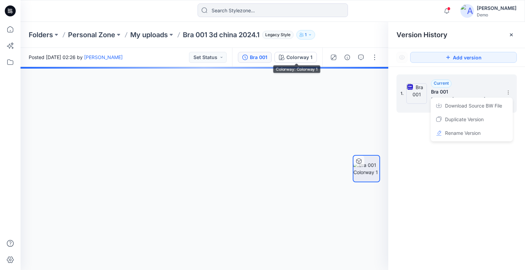
click at [487, 105] on span "Download Source BW File" at bounding box center [473, 106] width 57 height 8
